Goal: Information Seeking & Learning: Understand process/instructions

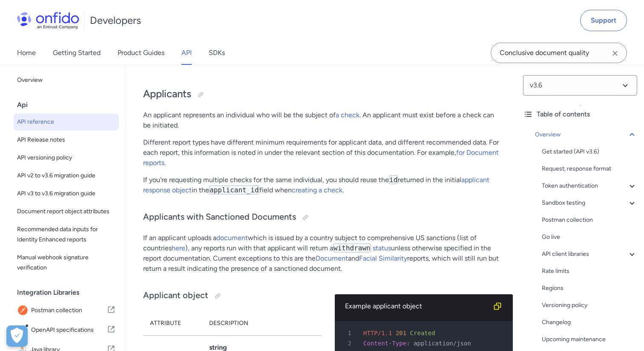
scroll to position [9389, 0]
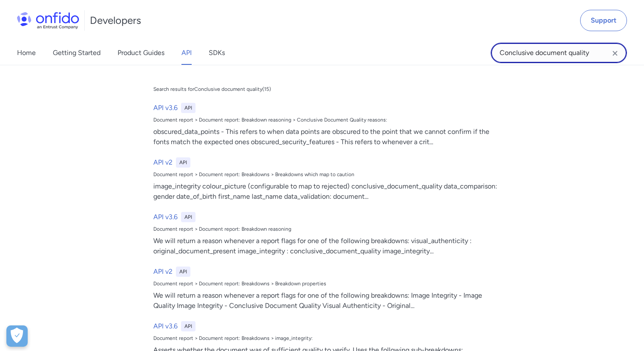
drag, startPoint x: 592, startPoint y: 53, endPoint x: 467, endPoint y: 52, distance: 125.6
click at [467, 52] on div "Home Getting Started Product Guides API SDKs Conclusive document quality Conclu…" at bounding box center [322, 53] width 644 height 24
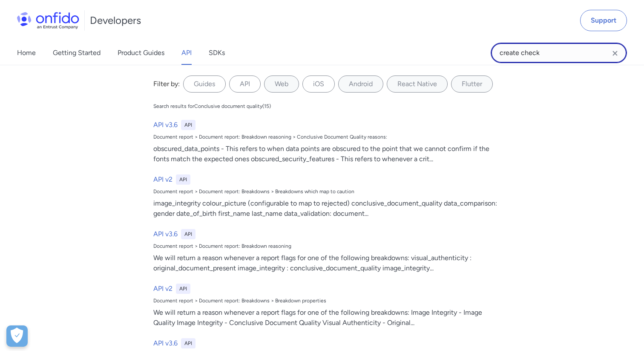
type input "create check"
click at [552, 61] on input "create check" at bounding box center [559, 53] width 136 height 20
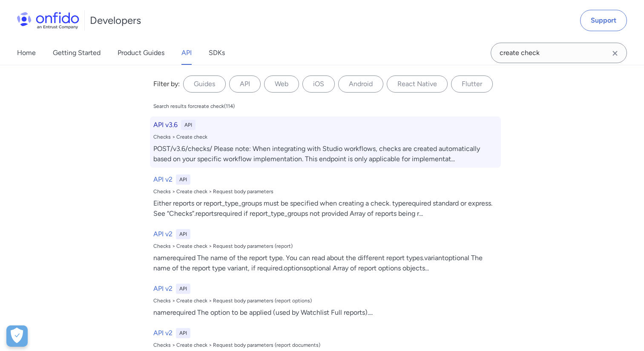
click at [263, 154] on div "POST/v3.6/checks/ Please note: When integrating with Studio workflows, checks a…" at bounding box center [325, 154] width 344 height 20
click at [285, 151] on div "POST/v3.6/checks/ Please note: When integrating with Studio workflows, checks a…" at bounding box center [325, 154] width 344 height 20
click at [171, 132] on div "API v3.6 API Checks > Create check POST/v3.6/checks/ Please note: When integrat…" at bounding box center [325, 141] width 351 height 51
click at [182, 138] on div "Checks > Create check" at bounding box center [325, 136] width 344 height 7
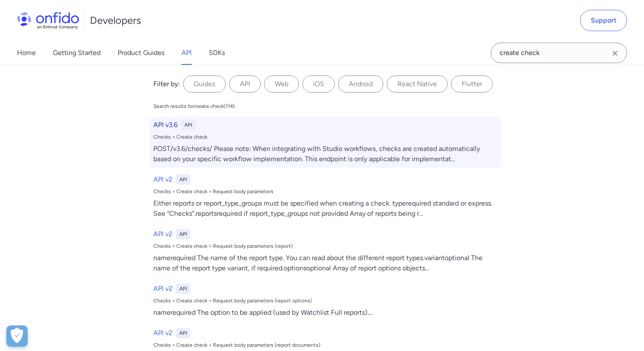
click at [173, 124] on h6 "API v3.6" at bounding box center [165, 125] width 24 height 10
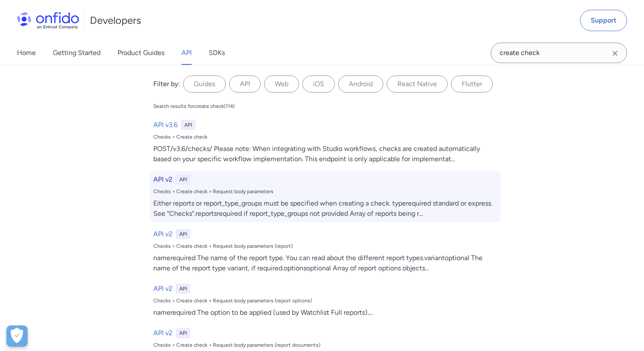
click at [237, 192] on div "Checks > Create check > Request body parameters" at bounding box center [325, 191] width 344 height 7
